Goal: Task Accomplishment & Management: Manage account settings

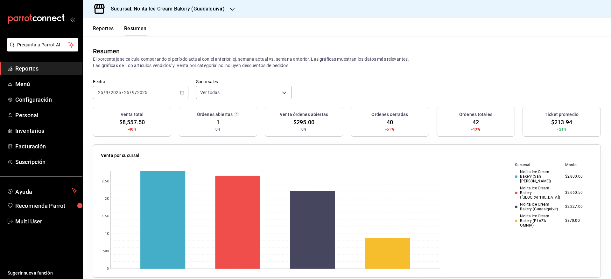
click at [161, 7] on h3 "Sucursal: Nolita Ice Cream Bakery (Guadalquivir)" at bounding box center [165, 9] width 119 height 8
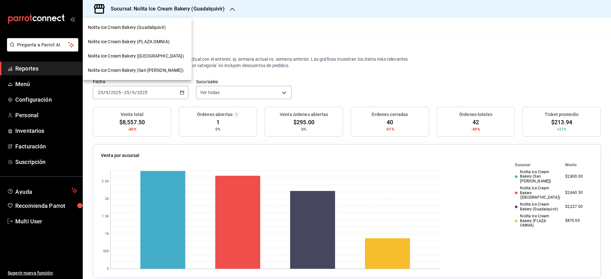
click at [149, 58] on span "Nolita Ice Cream Bakery ([GEOGRAPHIC_DATA])" at bounding box center [136, 56] width 96 height 7
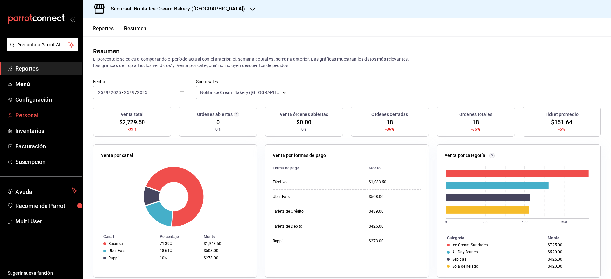
click at [39, 115] on span "Personal" at bounding box center [46, 115] width 62 height 9
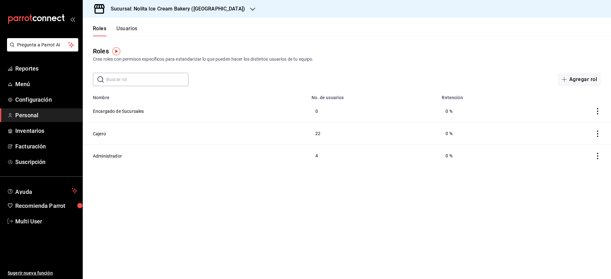
click at [130, 28] on button "Usuarios" at bounding box center [126, 30] width 21 height 11
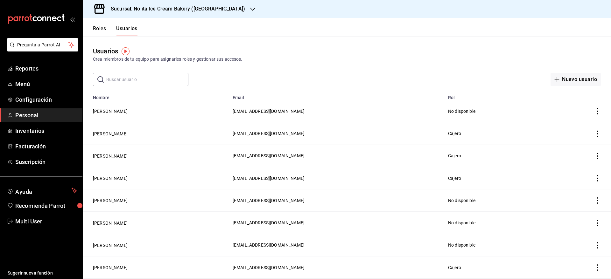
click at [146, 80] on input "text" at bounding box center [147, 79] width 82 height 13
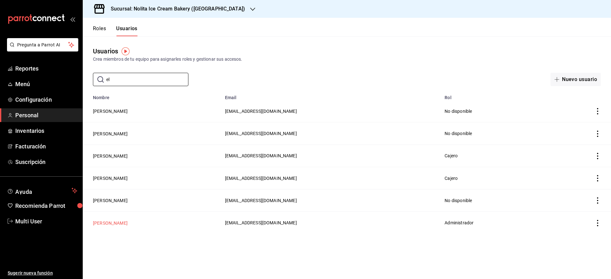
type input "el"
click at [102, 222] on button "[PERSON_NAME]" at bounding box center [110, 223] width 35 height 6
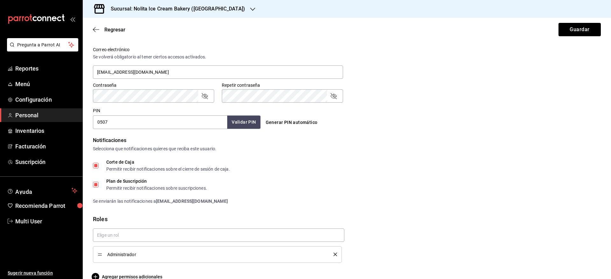
scroll to position [245, 0]
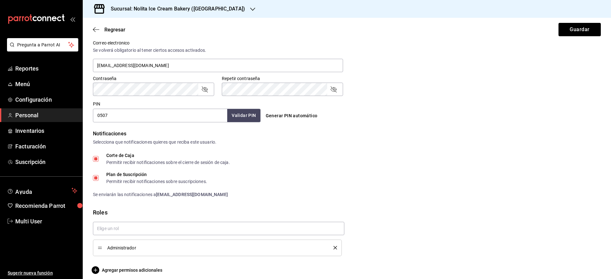
click at [95, 157] on input "Corte de Caja Permitir recibir notificaciones sobre el cierre de sesión de caja." at bounding box center [96, 159] width 6 height 6
checkbox input "false"
click at [94, 177] on input "Plan de Suscripción Permitir recibir notificaciones sobre suscripciones." at bounding box center [96, 178] width 6 height 6
checkbox input "false"
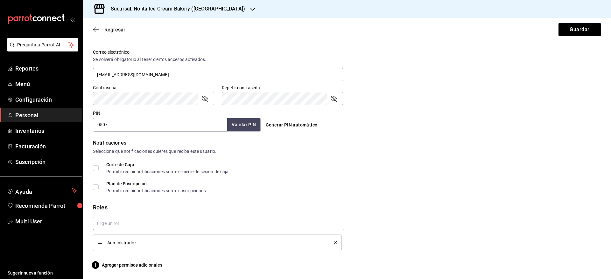
scroll to position [236, 0]
click at [572, 27] on button "Guardar" at bounding box center [580, 29] width 42 height 13
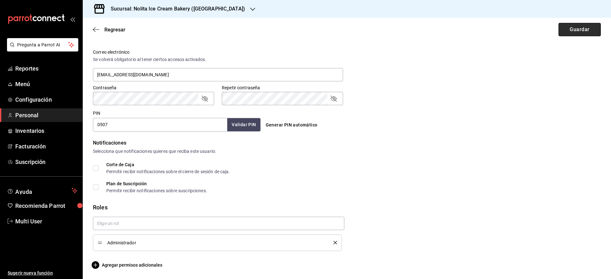
click at [572, 27] on button "Guardar" at bounding box center [580, 29] width 42 height 13
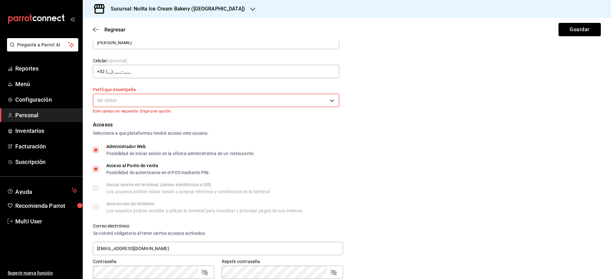
scroll to position [35, 0]
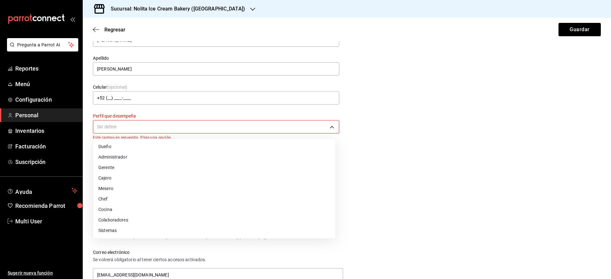
click at [187, 125] on body "Pregunta a Parrot AI Reportes Menú Configuración Personal Inventarios Facturaci…" at bounding box center [305, 139] width 611 height 279
click at [187, 152] on li "Administrador" at bounding box center [214, 157] width 242 height 11
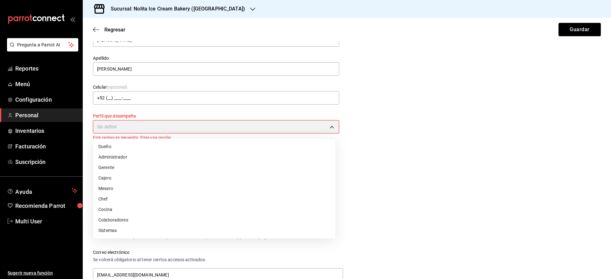
type input "ADMIN"
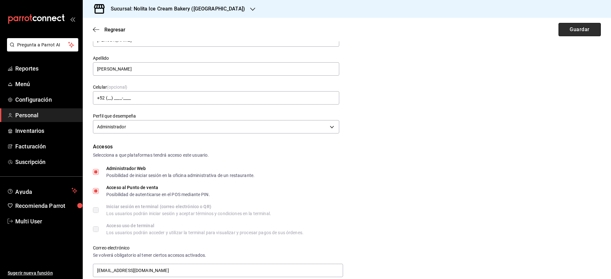
click at [572, 30] on button "Guardar" at bounding box center [580, 29] width 42 height 13
